Goal: Find contact information: Find contact information

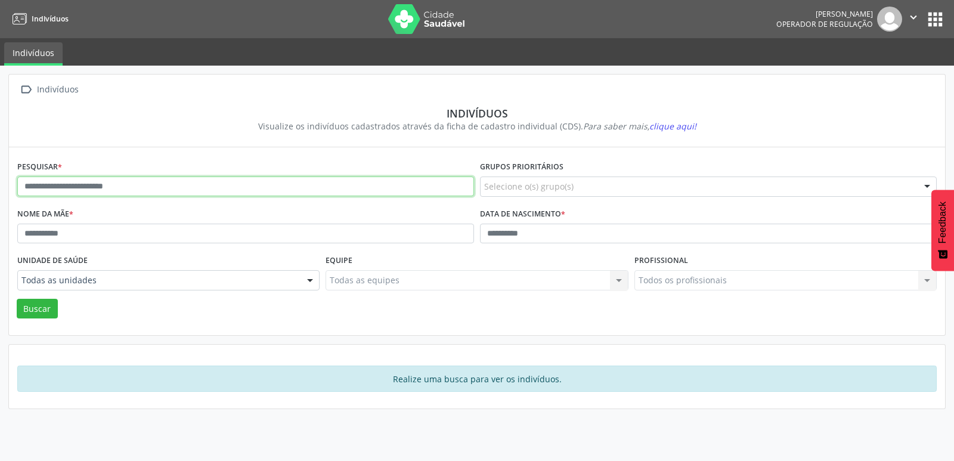
drag, startPoint x: 0, startPoint y: 0, endPoint x: 118, endPoint y: 184, distance: 218.3
click at [122, 191] on input "text" at bounding box center [245, 187] width 457 height 20
click at [17, 299] on button "Buscar" at bounding box center [37, 309] width 41 height 20
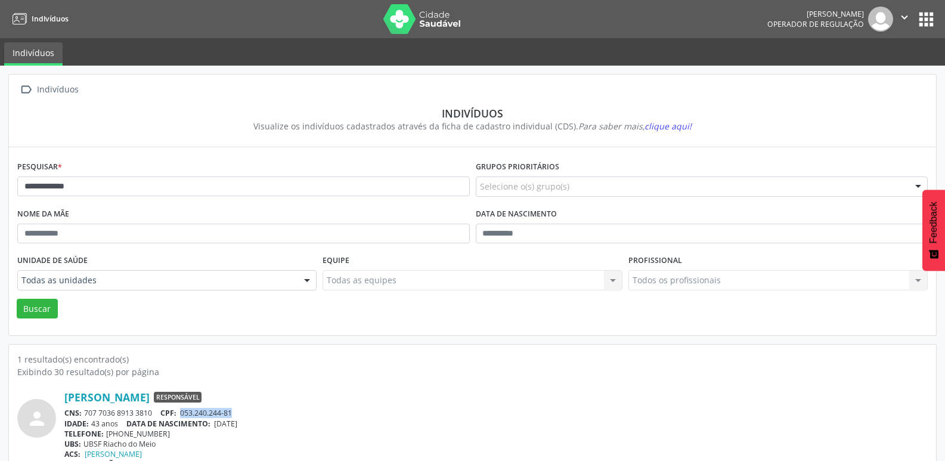
drag, startPoint x: 243, startPoint y: 412, endPoint x: 182, endPoint y: 407, distance: 60.4
click at [182, 407] on div "[PERSON_NAME] Responsável CNS: 707 7036 8913 3810 CPF: 053.240.244-81 IDADE: 43…" at bounding box center [495, 430] width 863 height 79
copy span "053.240.244-81"
drag, startPoint x: 163, startPoint y: 433, endPoint x: 122, endPoint y: 432, distance: 41.2
click at [122, 432] on div "TELEFONE: [PHONE_NUMBER]" at bounding box center [495, 434] width 863 height 10
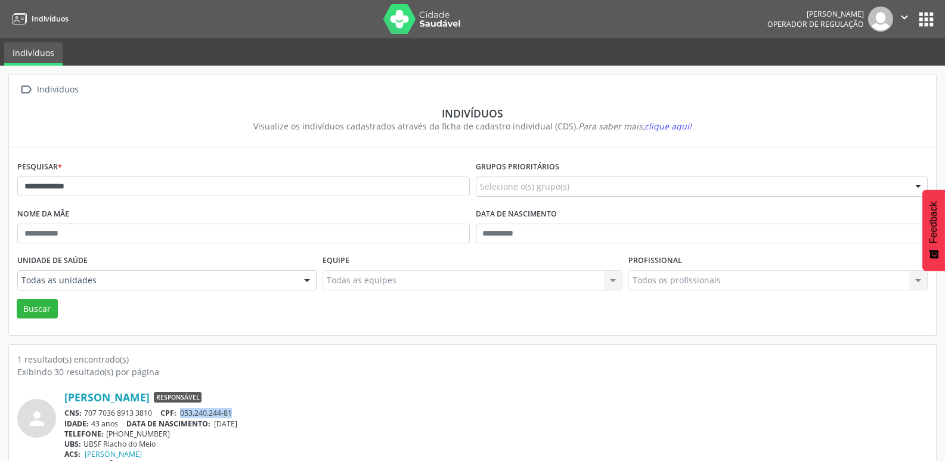
copy div "99314-4359"
click at [143, 389] on div "person [PERSON_NAME] Responsável CNS: 707 7036 8913 3810 CPF: 053.240.244-81 ID…" at bounding box center [472, 423] width 911 height 91
click at [147, 395] on link "[PERSON_NAME]" at bounding box center [106, 397] width 85 height 13
drag, startPoint x: 101, startPoint y: 187, endPoint x: 0, endPoint y: 179, distance: 101.7
click at [0, 179] on div "**********" at bounding box center [472, 276] width 945 height 421
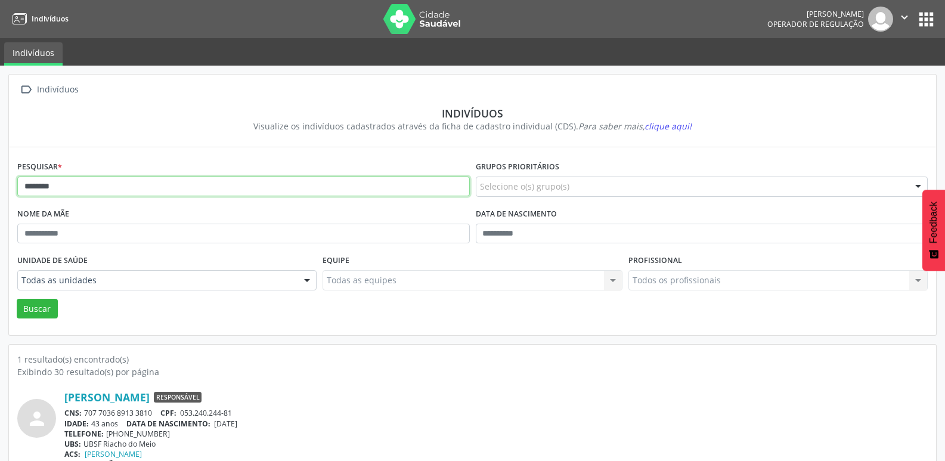
type input "*******"
click at [17, 299] on button "Buscar" at bounding box center [37, 309] width 41 height 20
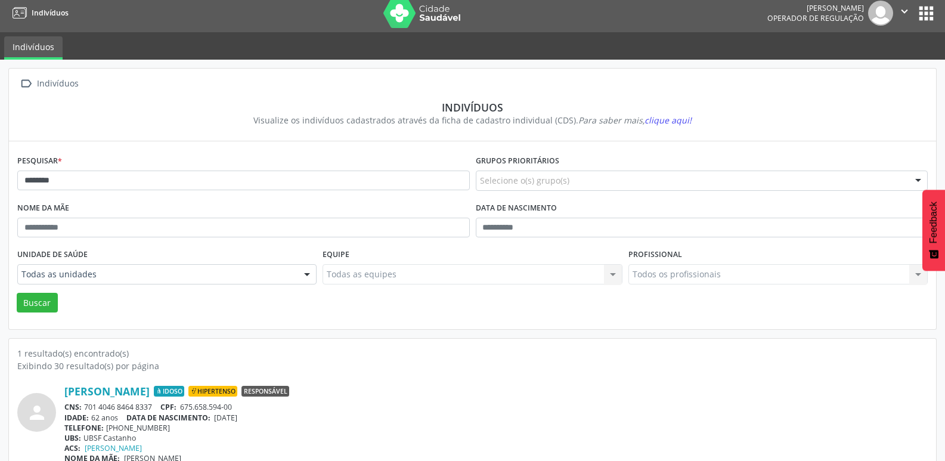
scroll to position [26, 0]
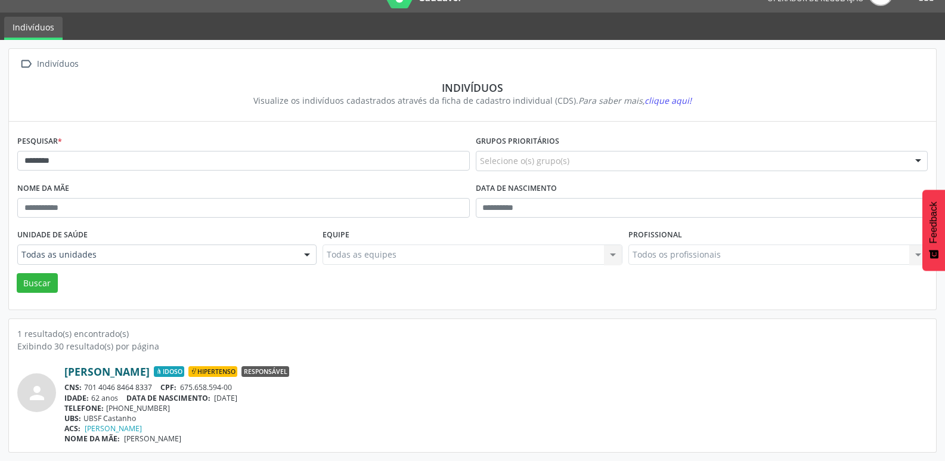
click at [150, 369] on link "[PERSON_NAME]" at bounding box center [106, 371] width 85 height 13
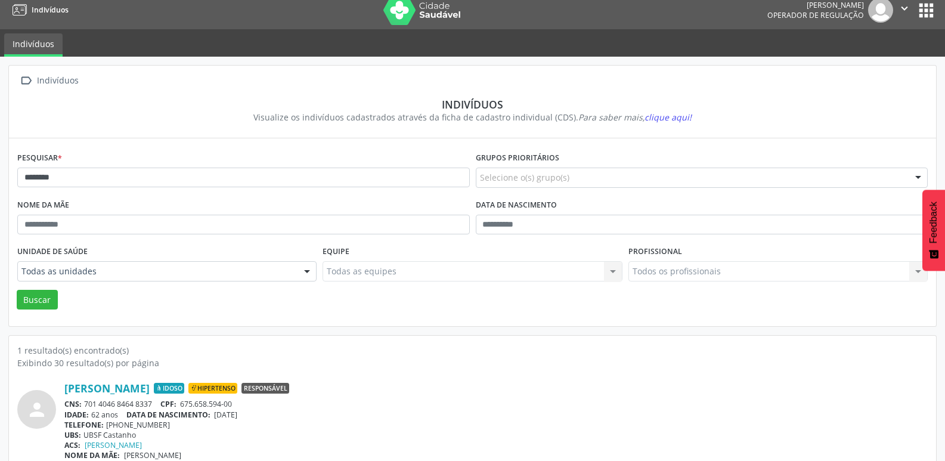
scroll to position [0, 0]
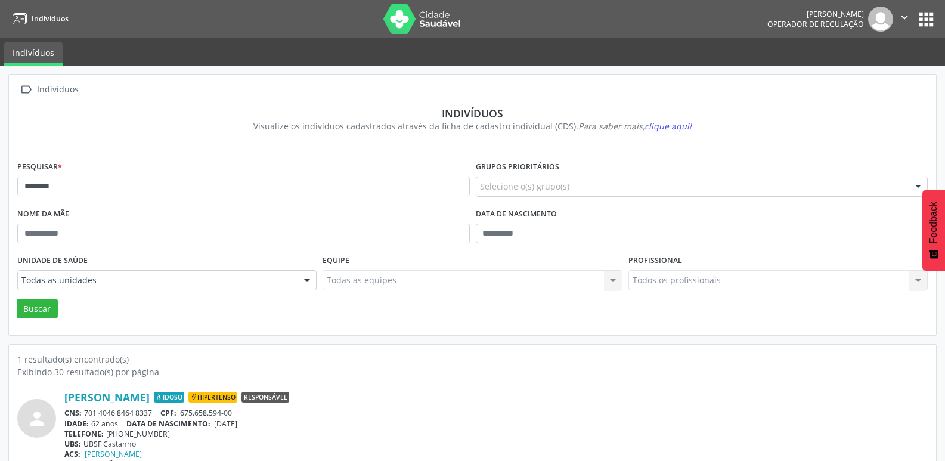
click at [921, 27] on button "apps" at bounding box center [926, 19] width 21 height 21
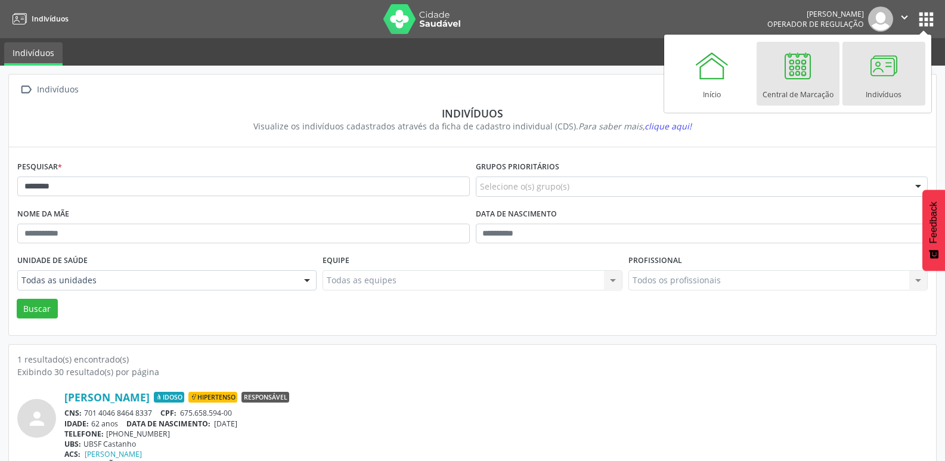
click at [794, 76] on div at bounding box center [798, 66] width 36 height 36
